Goal: Transaction & Acquisition: Purchase product/service

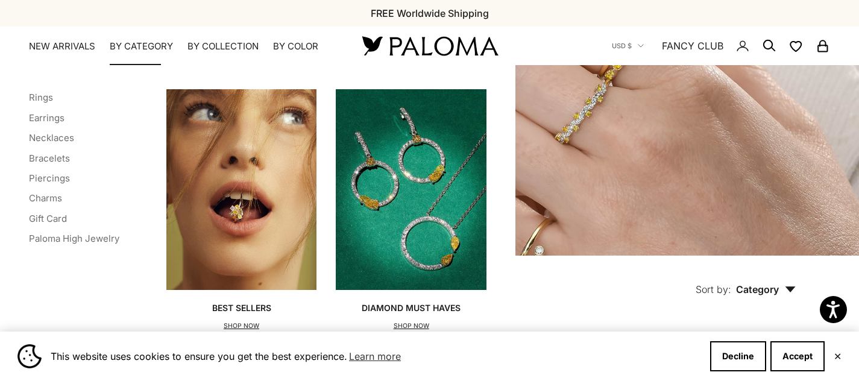
click at [387, 201] on img "Primary navigation" at bounding box center [411, 189] width 151 height 201
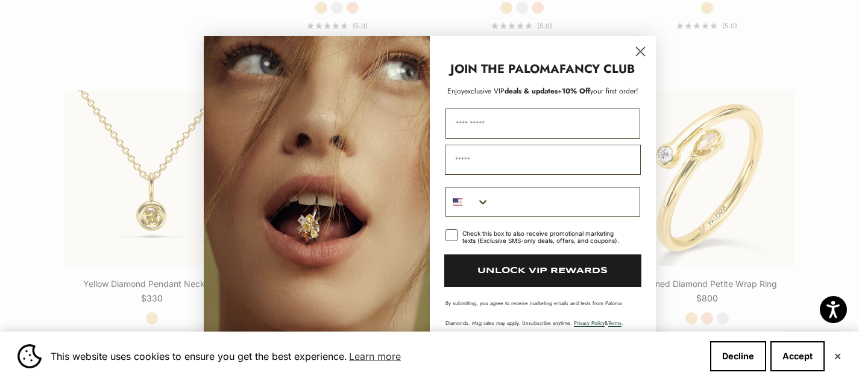
scroll to position [1480, 0]
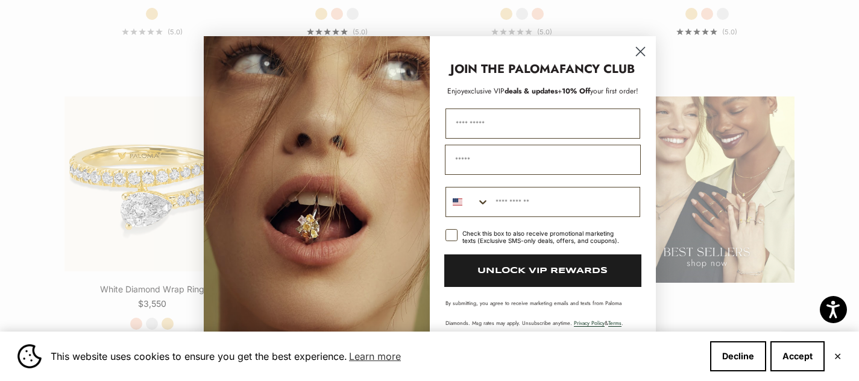
click at [640, 51] on circle "Close dialog" at bounding box center [640, 52] width 20 height 20
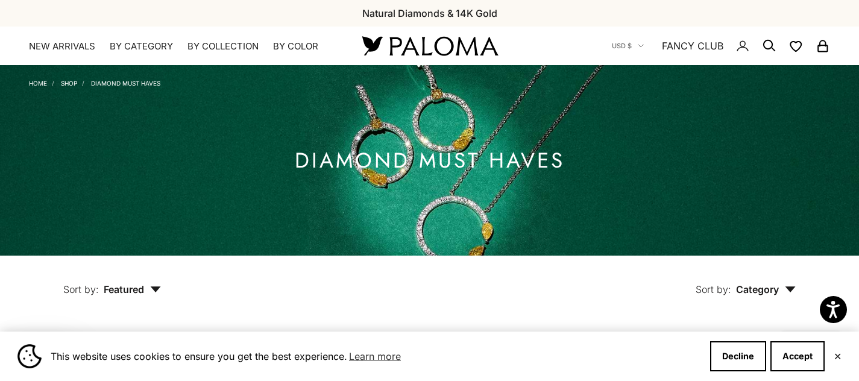
scroll to position [0, 0]
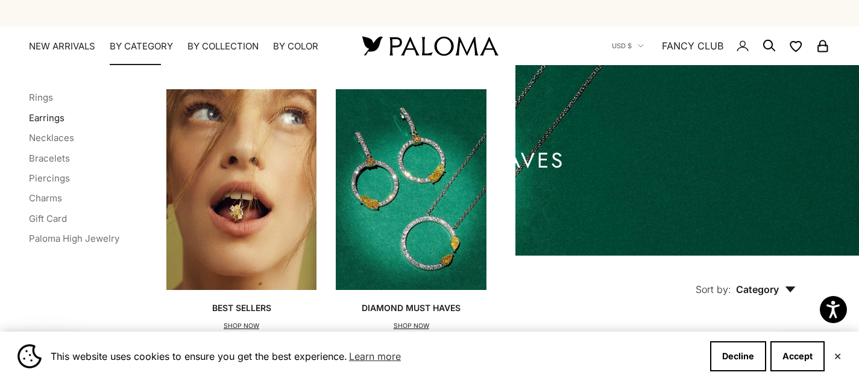
click at [57, 116] on link "Earrings" at bounding box center [47, 117] width 36 height 11
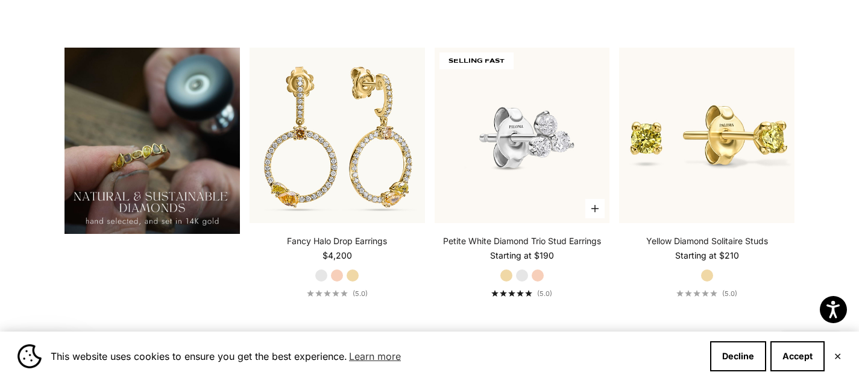
scroll to position [924, 0]
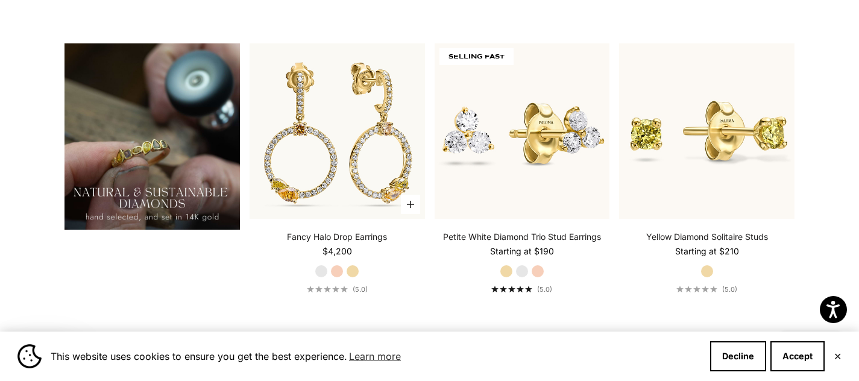
click at [337, 278] on label "Rose Gold" at bounding box center [336, 270] width 13 height 13
click at [351, 278] on label "Yellow Gold" at bounding box center [352, 270] width 13 height 13
click at [338, 278] on label "Rose Gold" at bounding box center [336, 270] width 13 height 13
click at [321, 278] on label "White Gold" at bounding box center [321, 270] width 13 height 13
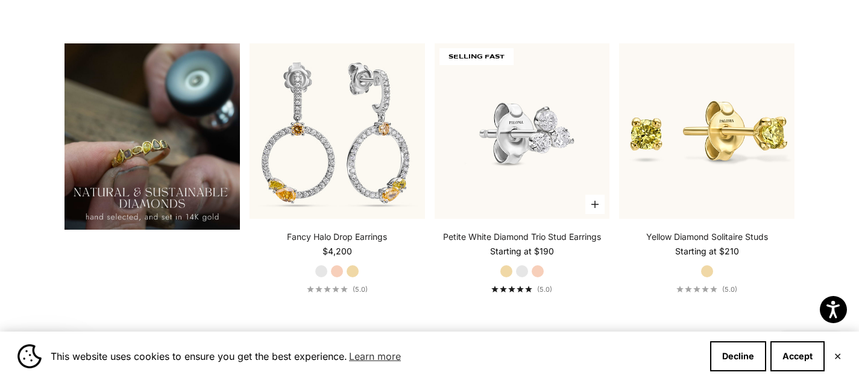
click at [520, 191] on img at bounding box center [521, 130] width 175 height 175
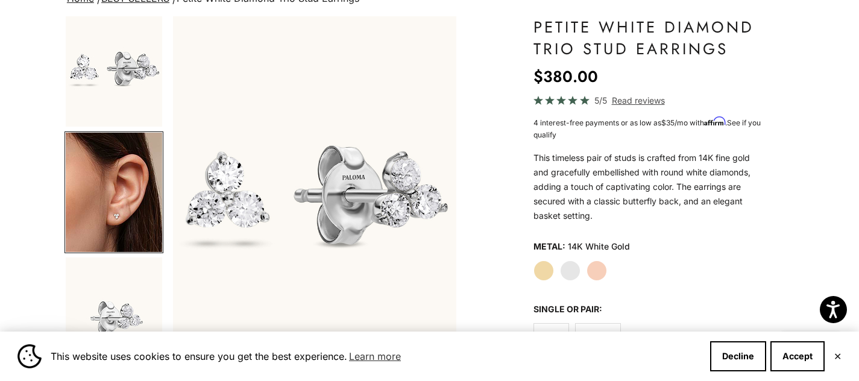
scroll to position [0, 298]
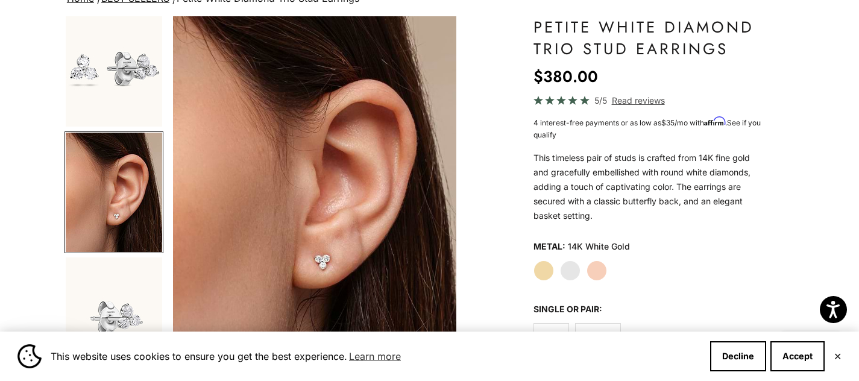
click at [599, 265] on label "Rose Gold" at bounding box center [596, 270] width 20 height 20
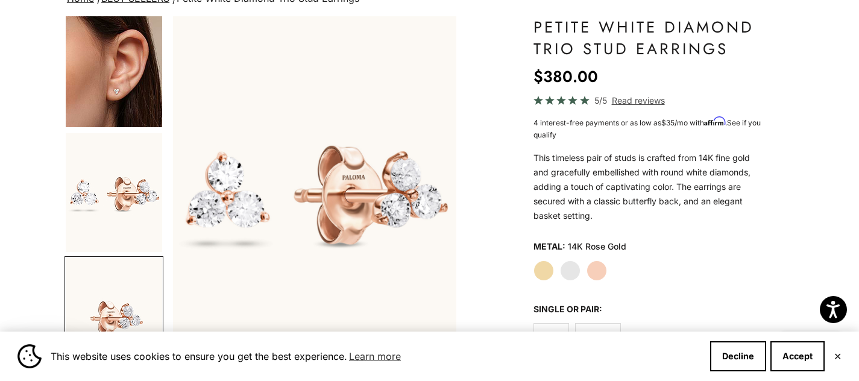
scroll to position [134, 0]
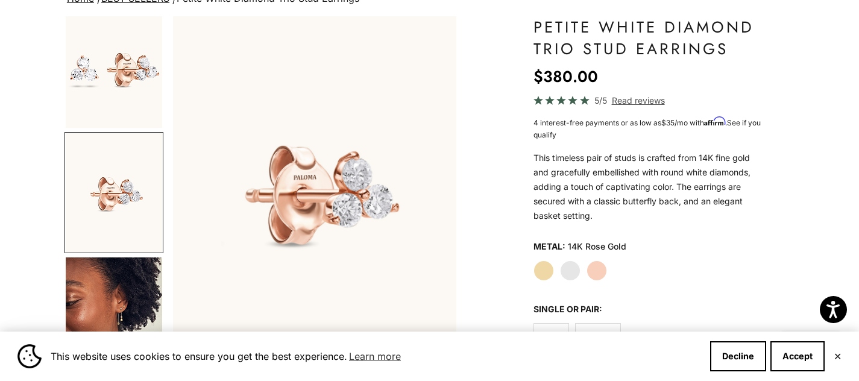
click at [571, 267] on label "White Gold" at bounding box center [570, 270] width 20 height 20
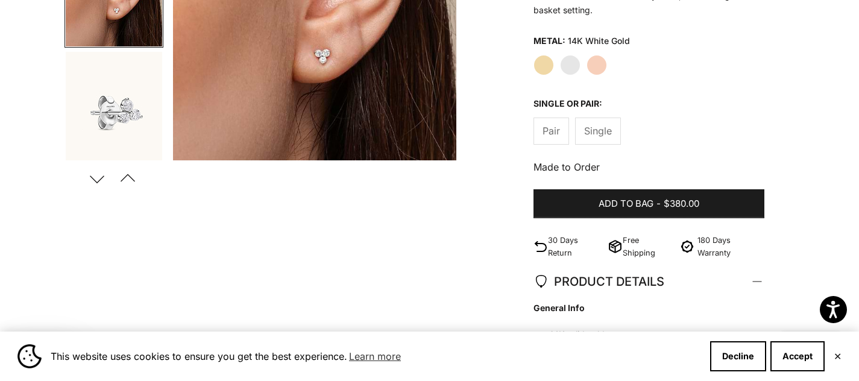
scroll to position [339, 0]
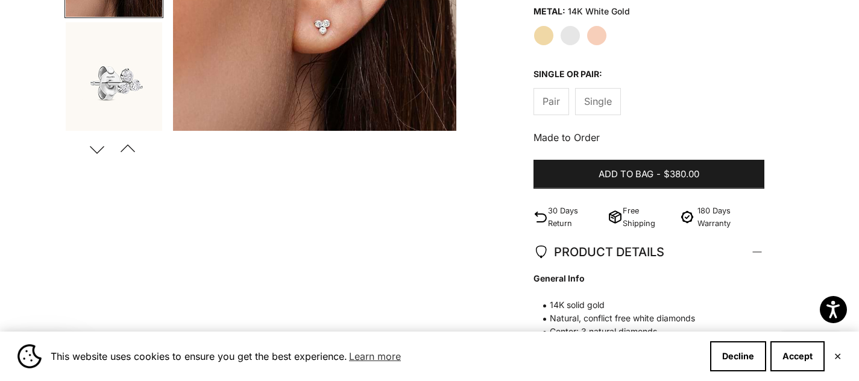
click at [97, 150] on button "Next" at bounding box center [97, 149] width 27 height 28
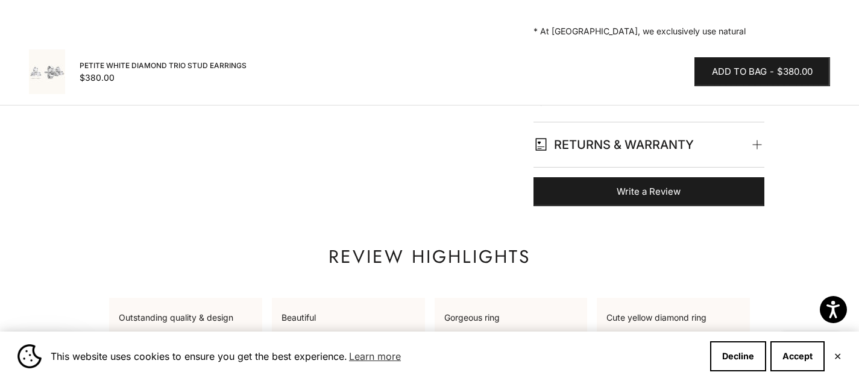
scroll to position [0, 0]
